Goal: Information Seeking & Learning: Learn about a topic

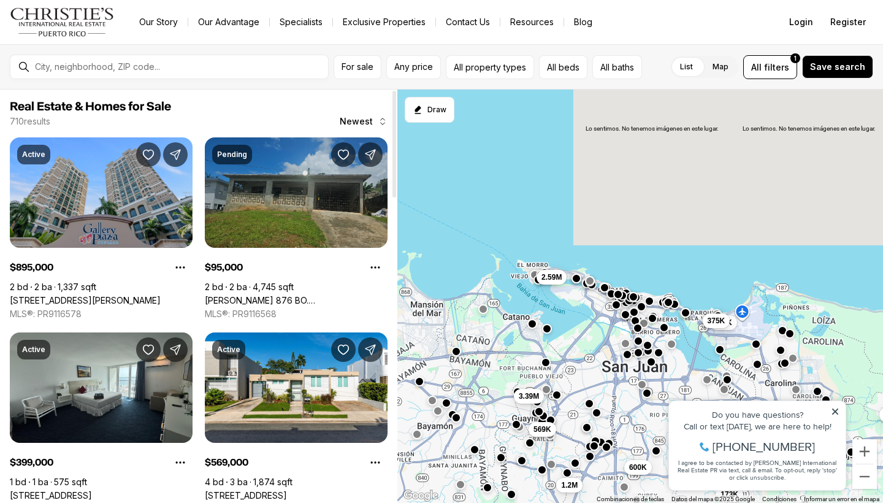
click at [324, 295] on link "Carr 876 BO. LAS CUEVAS REPARTO SANTA MARTA, TRUJILLO ALTO PR, 00976" at bounding box center [296, 300] width 183 height 11
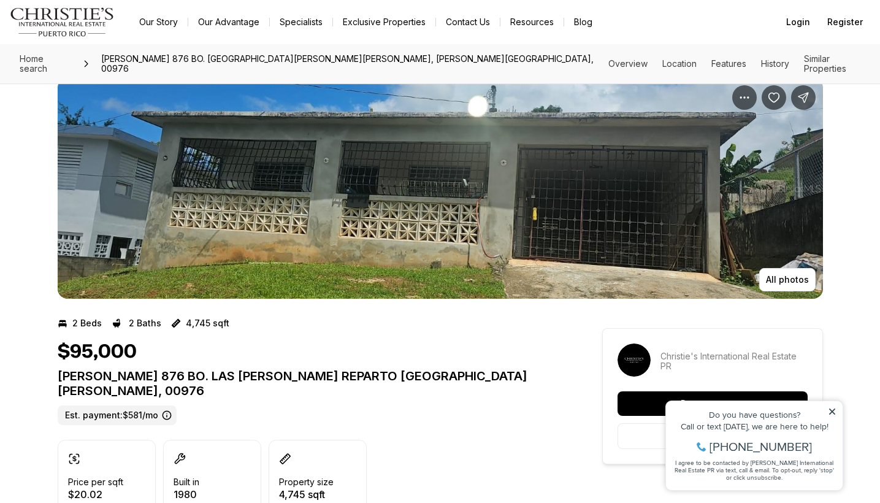
scroll to position [9, 0]
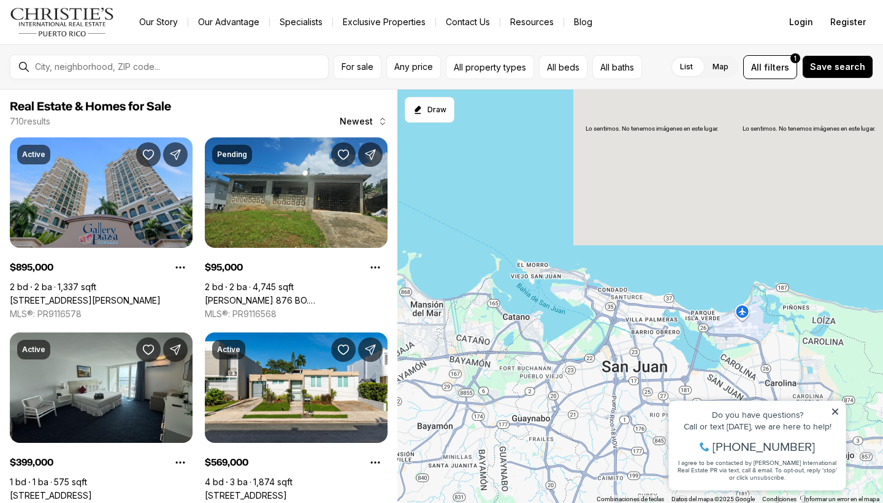
scroll to position [4, 0]
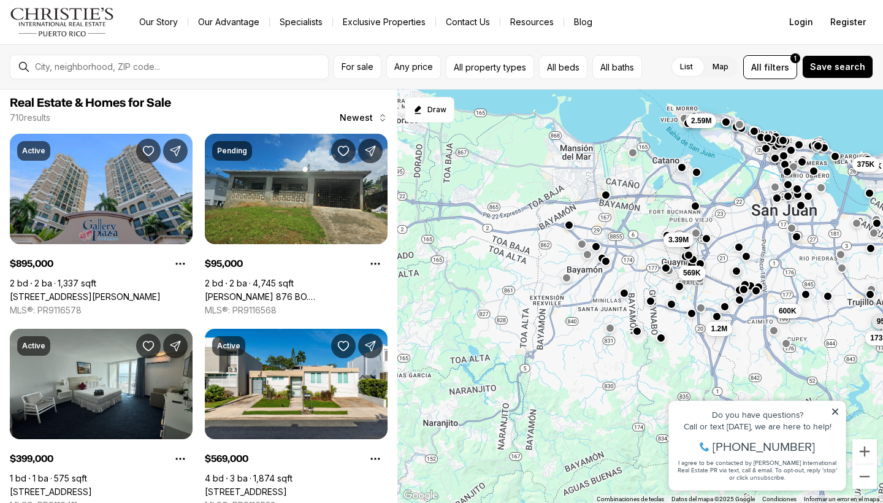
drag, startPoint x: 480, startPoint y: 364, endPoint x: 678, endPoint y: 165, distance: 280.6
click at [678, 165] on div "215K 600K 350K 173K 95K 399K 375K 569K 1.2M 2.59M 3.39M" at bounding box center [640, 297] width 486 height 414
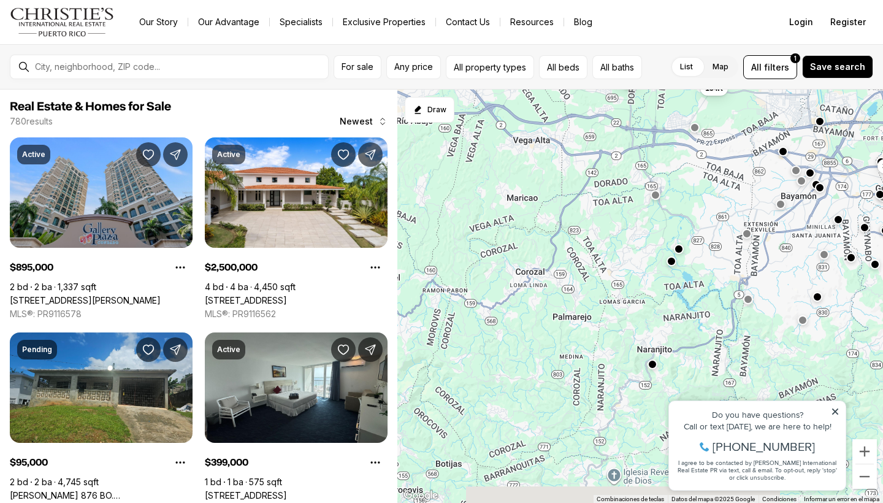
drag, startPoint x: 505, startPoint y: 295, endPoint x: 722, endPoint y: 221, distance: 228.7
click at [722, 221] on div "600K 350K 173K 95K 399K 375K 569K 2.59M 3.39M 2.5M 154K" at bounding box center [640, 297] width 486 height 414
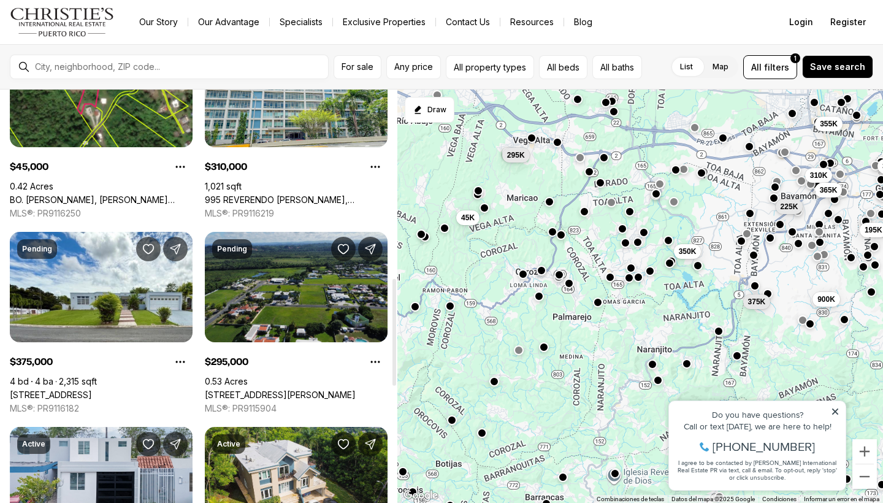
scroll to position [890, 0]
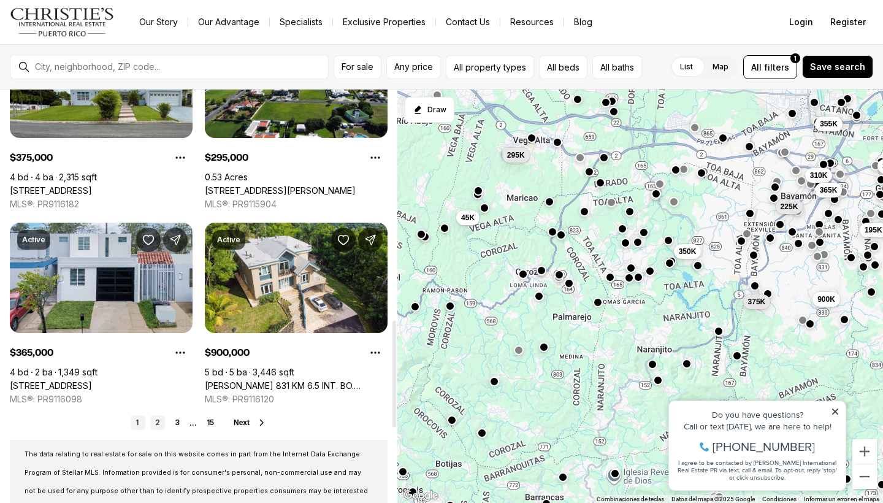
click at [157, 423] on link "2" at bounding box center [157, 422] width 15 height 15
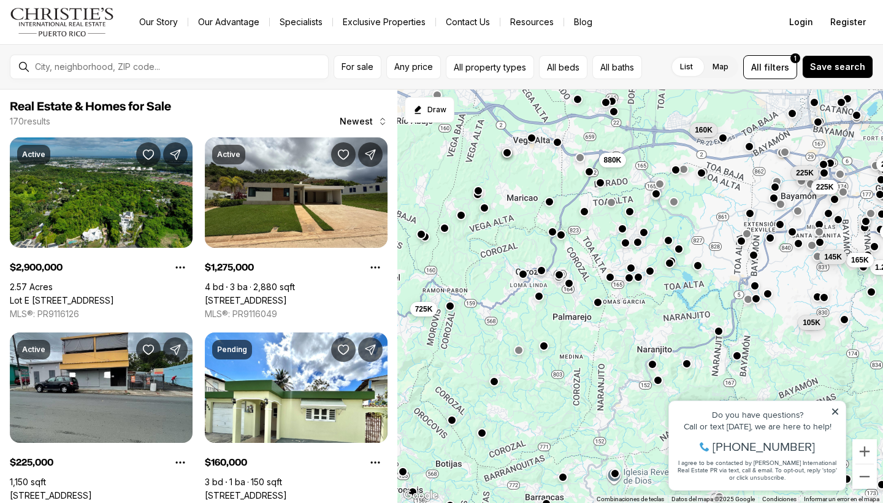
click at [548, 346] on button "button" at bounding box center [544, 345] width 10 height 10
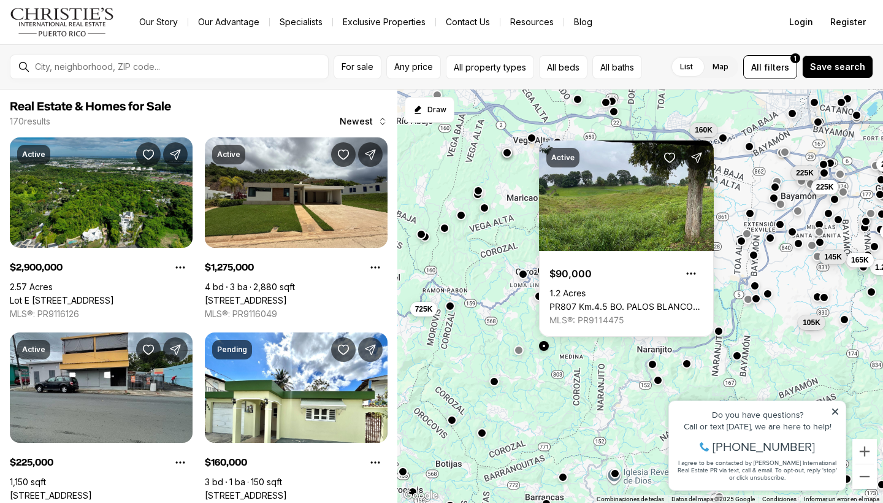
click at [518, 355] on div at bounding box center [519, 350] width 10 height 10
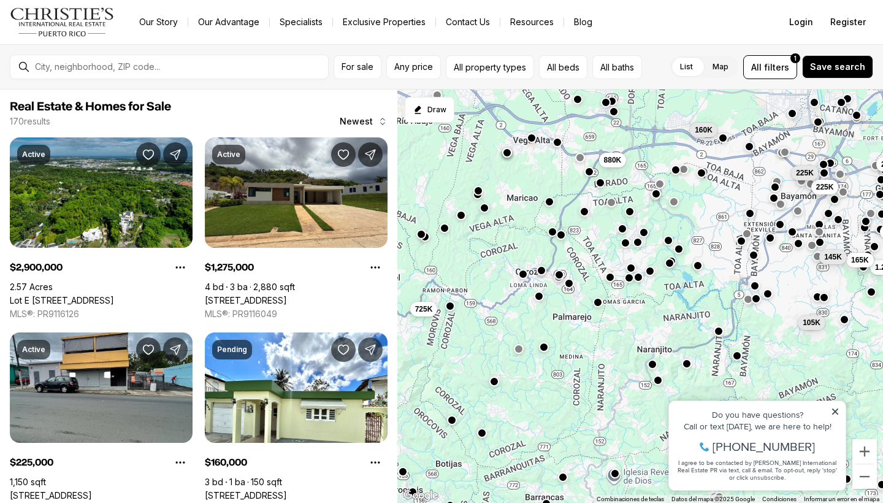
click at [520, 354] on div at bounding box center [519, 350] width 10 height 10
click at [498, 384] on button "button" at bounding box center [494, 380] width 10 height 10
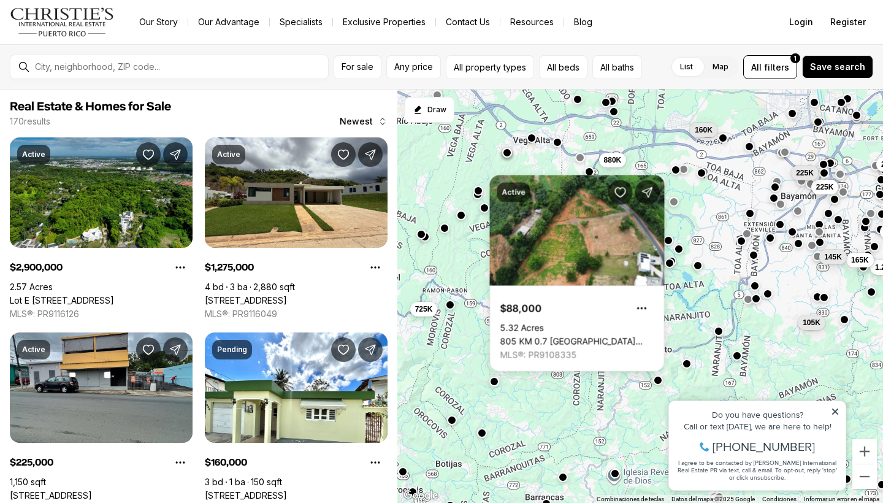
click at [447, 306] on button "button" at bounding box center [450, 305] width 10 height 10
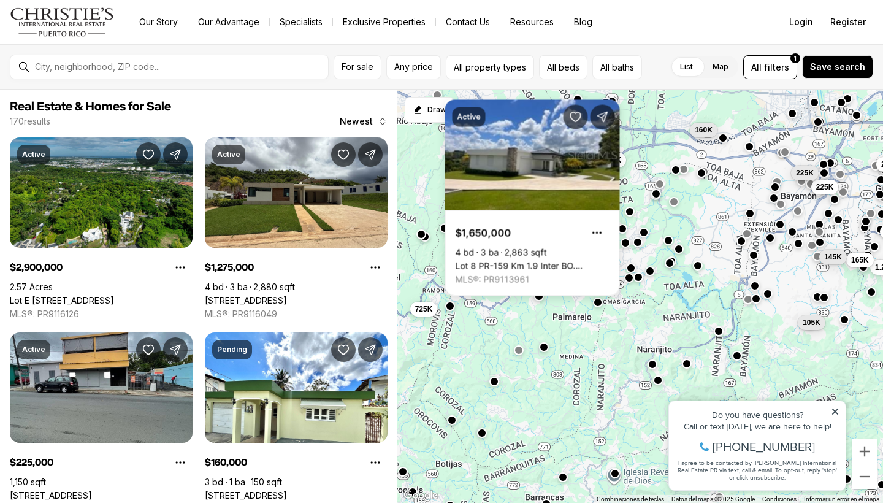
click at [601, 308] on div "225K 1.28M 165K 1.03M 145K 225K 2.9M 105K 160K 725K 880K" at bounding box center [640, 297] width 486 height 414
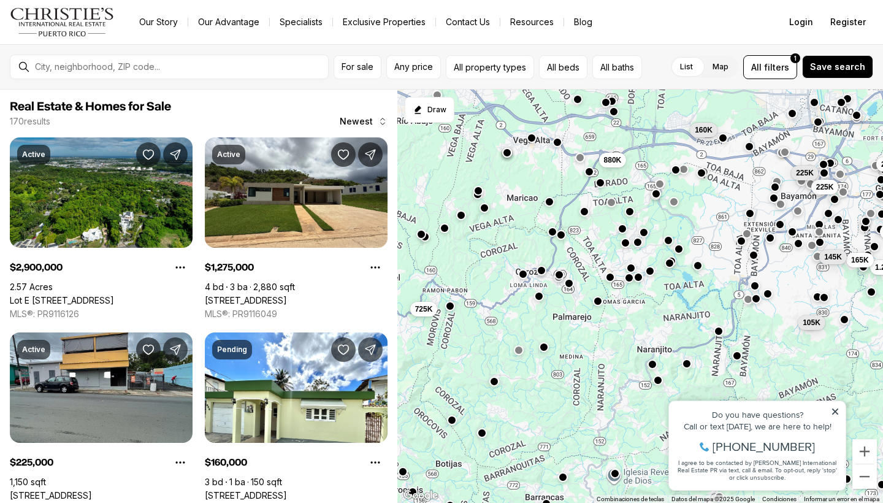
click at [597, 304] on button "button" at bounding box center [598, 301] width 10 height 10
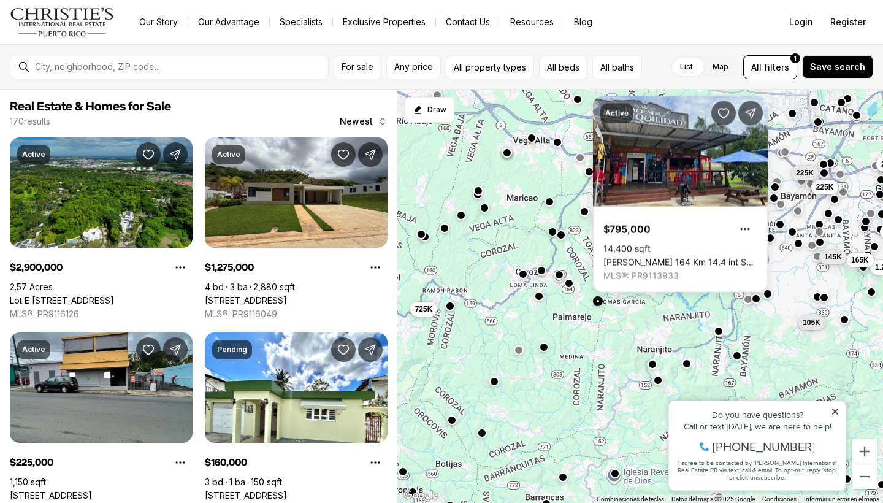
click at [538, 301] on div "225K 1.28M 165K 1.03M 145K 225K 2.9M 105K 160K 725K 880K" at bounding box center [640, 297] width 486 height 414
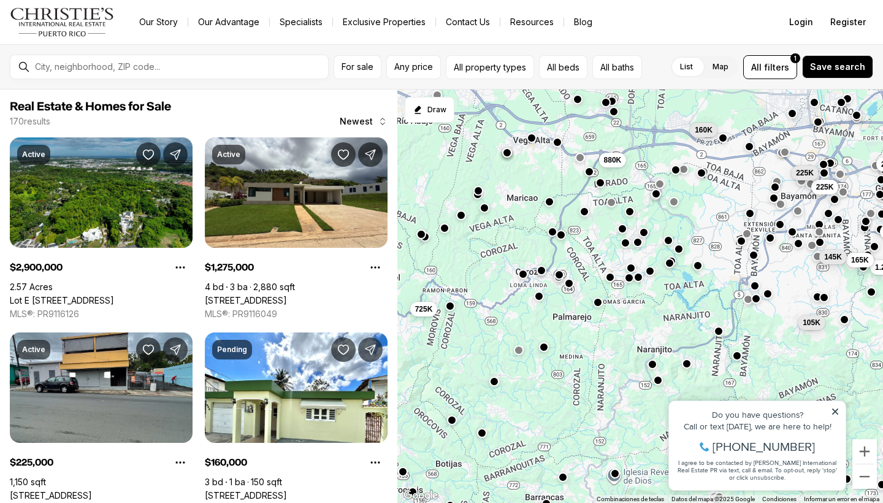
click at [538, 301] on div "225K 1.28M 165K 1.03M 145K 225K 2.9M 105K 160K 725K 880K" at bounding box center [640, 297] width 486 height 414
click at [539, 300] on div at bounding box center [539, 296] width 10 height 10
click at [539, 294] on button "button" at bounding box center [539, 295] width 10 height 10
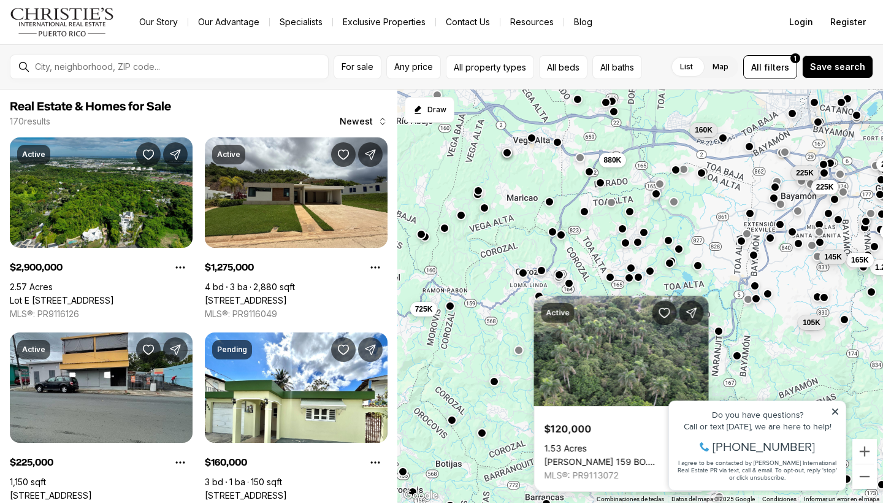
click at [524, 277] on button "button" at bounding box center [523, 272] width 10 height 10
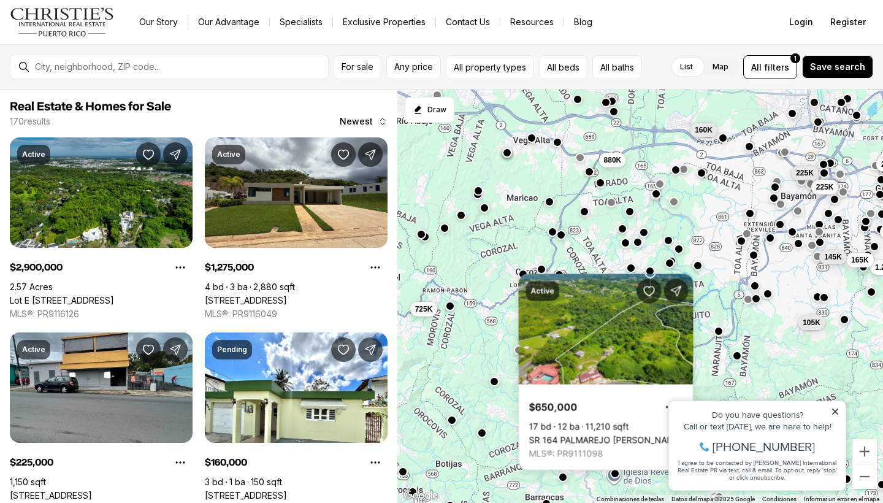
click at [541, 269] on button "button" at bounding box center [542, 269] width 10 height 10
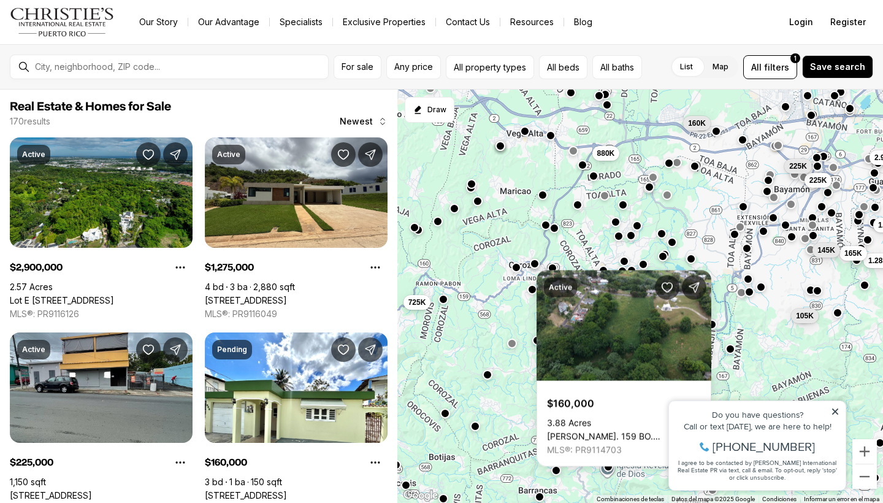
drag, startPoint x: 593, startPoint y: 259, endPoint x: 571, endPoint y: 236, distance: 31.7
click at [571, 236] on div "225K 1.28M 165K 1.03M 145K 225K 2.9M 105K 160K 725K 880K" at bounding box center [640, 297] width 486 height 414
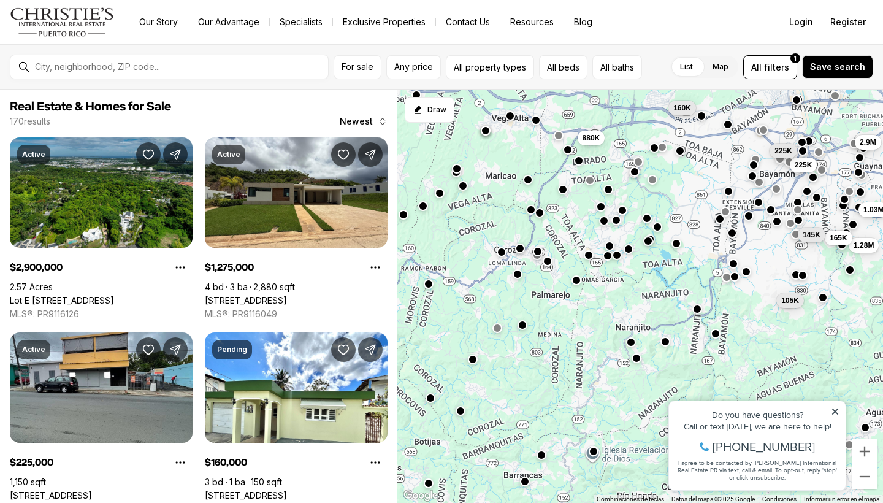
click at [540, 254] on button "button" at bounding box center [538, 251] width 10 height 10
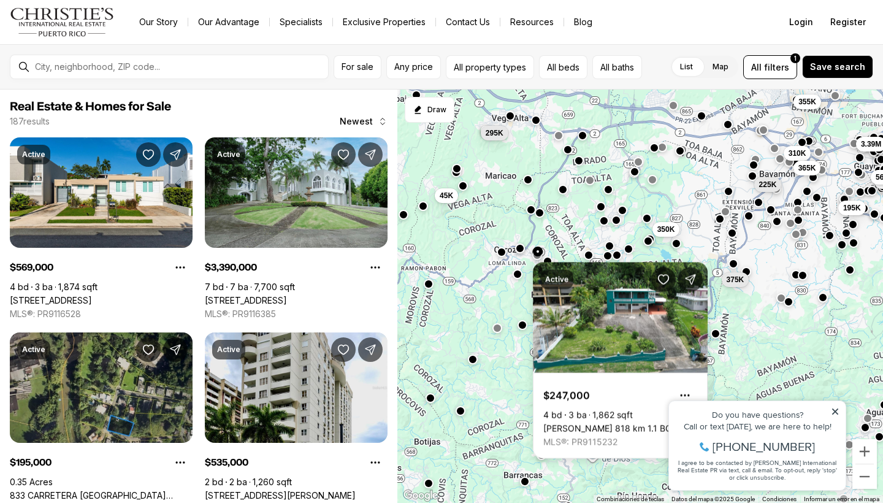
click at [530, 264] on div "310K 365K 225K 195K 355K 3.39M 375K 350K 295K 45K 535K 569K" at bounding box center [640, 297] width 486 height 414
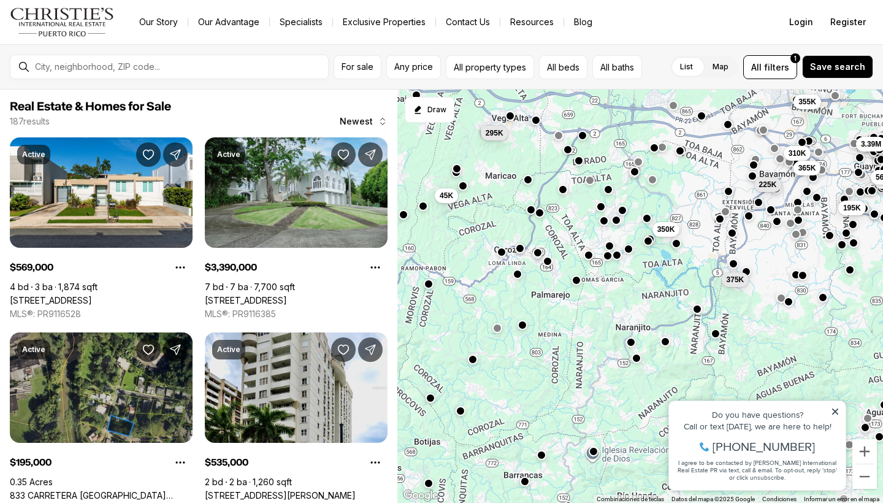
click at [539, 258] on button "button" at bounding box center [537, 253] width 10 height 10
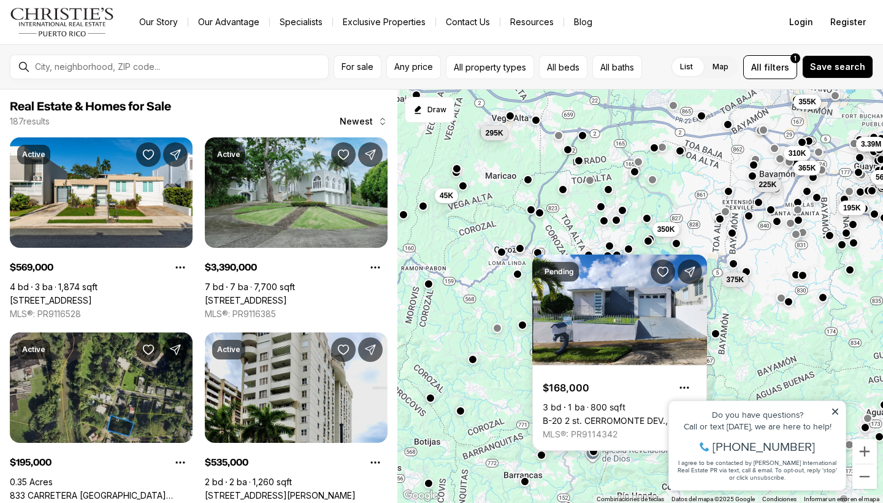
click at [555, 239] on div "310K 365K 225K 195K 355K 3.39M 375K 350K 295K 45K 535K 569K" at bounding box center [640, 297] width 486 height 414
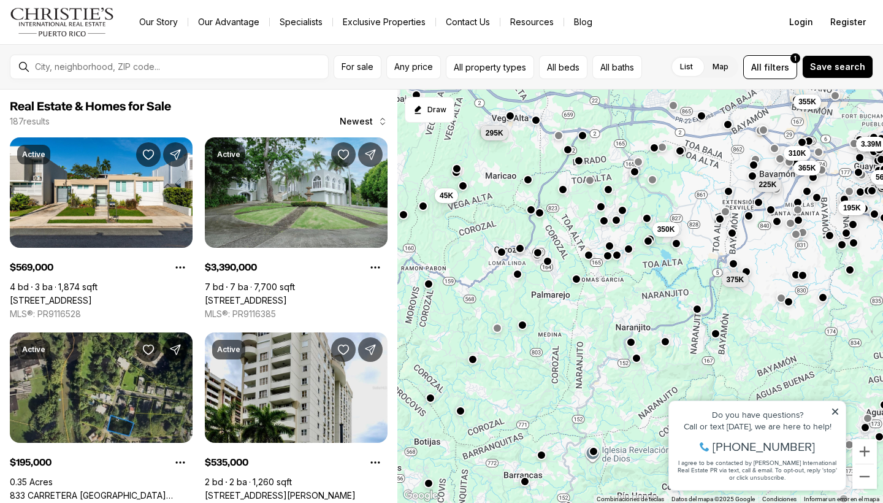
click at [574, 280] on button "button" at bounding box center [577, 279] width 10 height 10
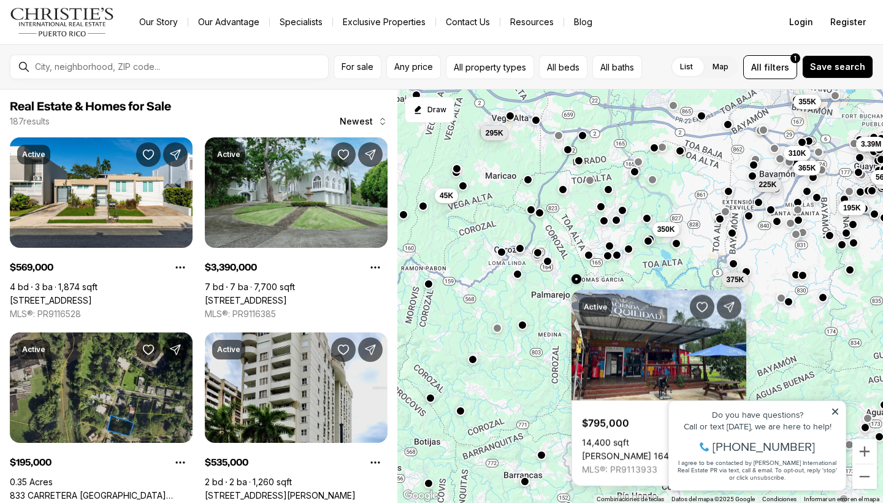
click at [572, 253] on div "310K 365K 225K 195K 355K 3.39M 375K 350K 295K 45K 535K 569K" at bounding box center [640, 297] width 486 height 414
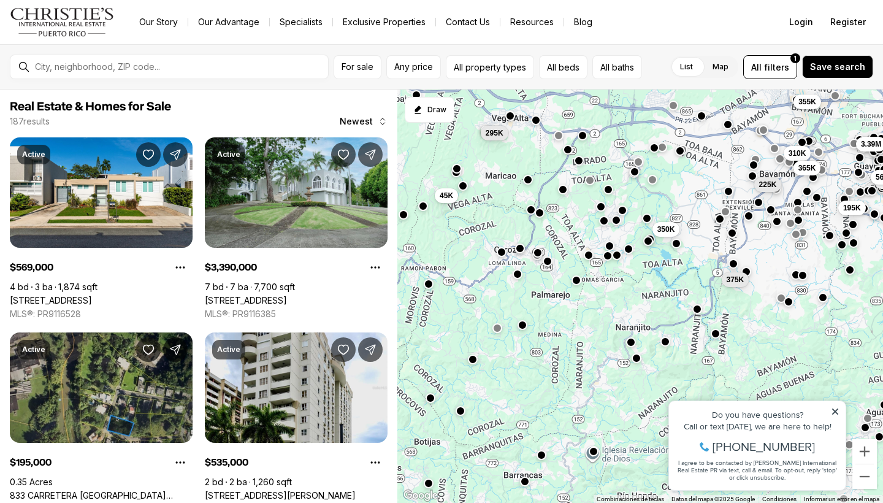
click at [544, 218] on div "310K 365K 225K 195K 355K 3.39M 375K 350K 295K 45K 535K 569K" at bounding box center [640, 297] width 486 height 414
click at [542, 215] on button "button" at bounding box center [540, 211] width 10 height 10
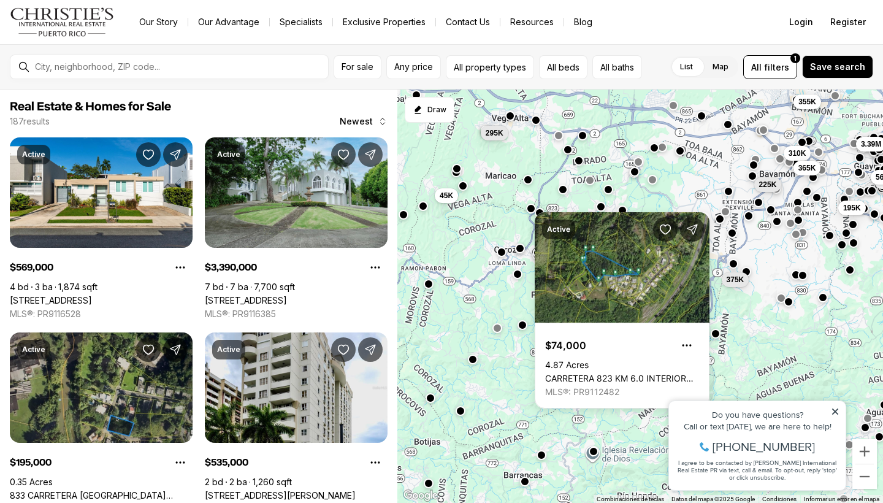
click at [530, 207] on button "button" at bounding box center [531, 208] width 10 height 10
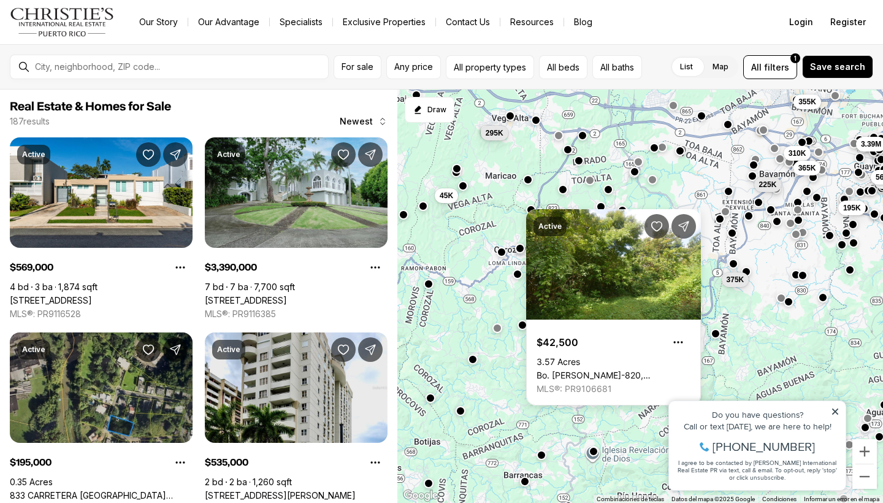
click at [540, 212] on div "Active $42,500 3.57 Acres Bo. Marzan PR-820, TOA ALTA PR, 00953 MLS®: PR9106681" at bounding box center [613, 307] width 175 height 196
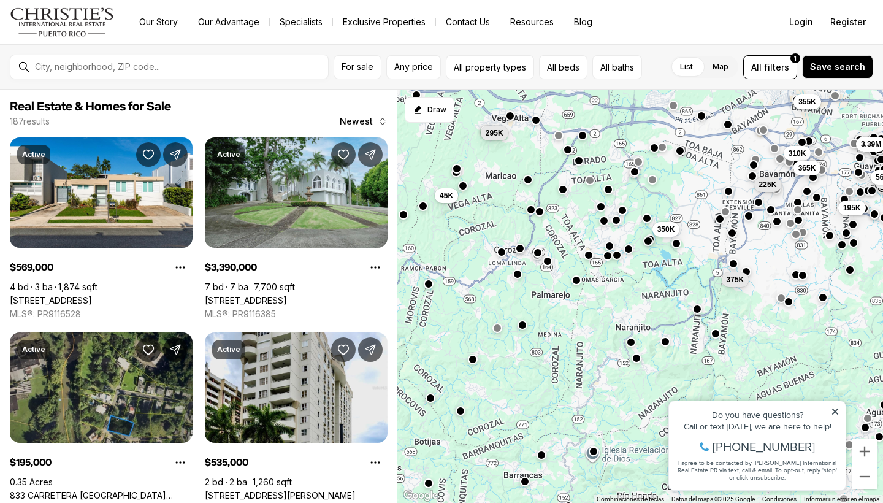
click at [541, 211] on button "button" at bounding box center [540, 211] width 10 height 10
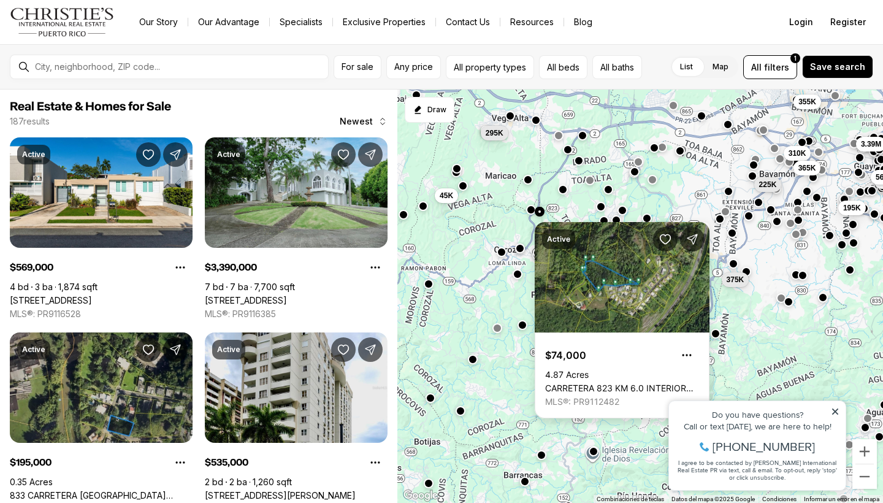
click at [580, 383] on link "CARRETERA 823 KM 6.0 INTERIOR BO. RÍO LAJAS PARC A, [GEOGRAPHIC_DATA] PR, 00953" at bounding box center [622, 388] width 154 height 11
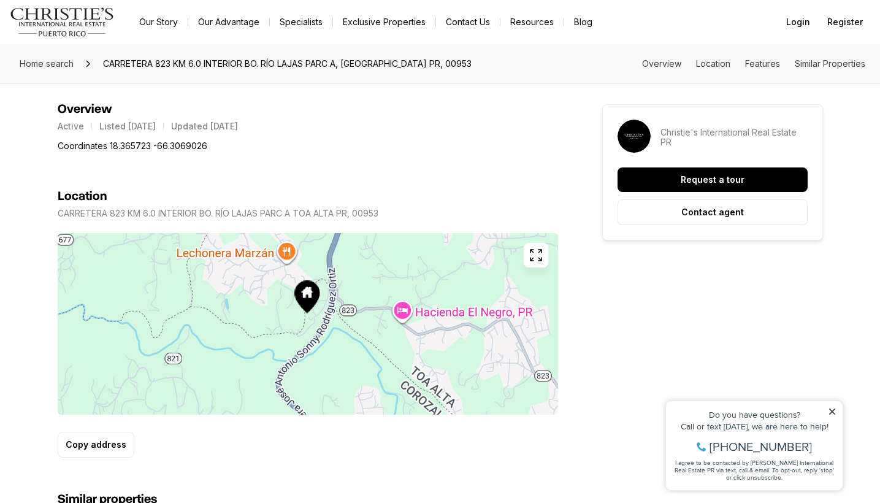
scroll to position [432, 0]
